Goal: Information Seeking & Learning: Compare options

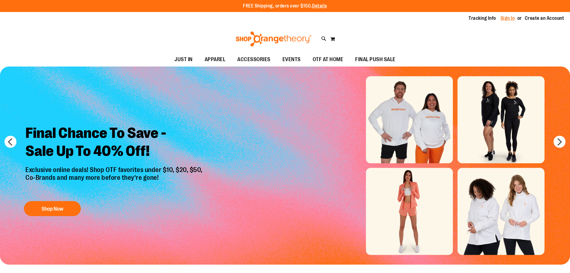
click at [510, 16] on link "Sign In" at bounding box center [508, 18] width 14 height 7
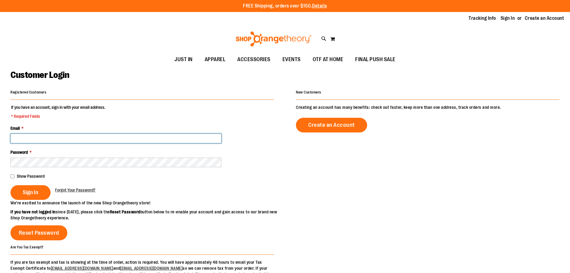
click at [68, 137] on input "Email *" at bounding box center [115, 139] width 211 height 10
paste input "**********"
type input "**********"
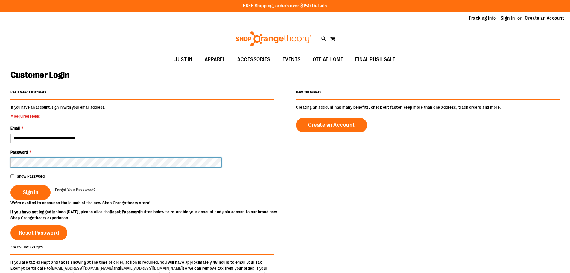
click at [10, 185] on button "Sign In" at bounding box center [30, 192] width 40 height 15
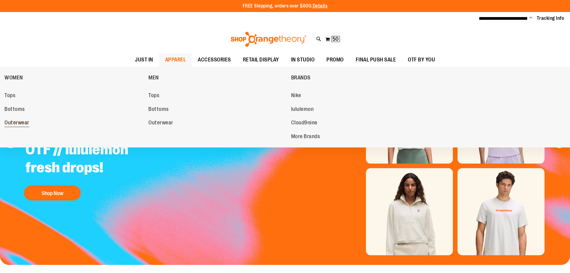
click at [22, 122] on span "Outerwear" at bounding box center [16, 122] width 25 height 7
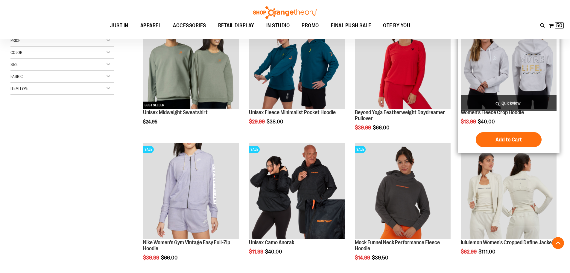
scroll to position [119, 0]
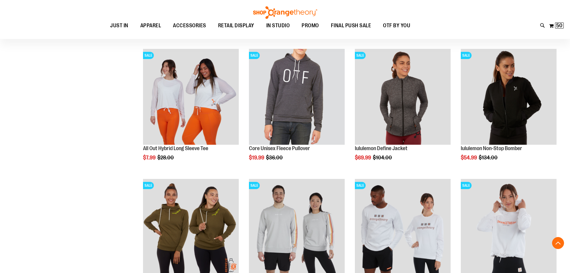
scroll to position [598, 0]
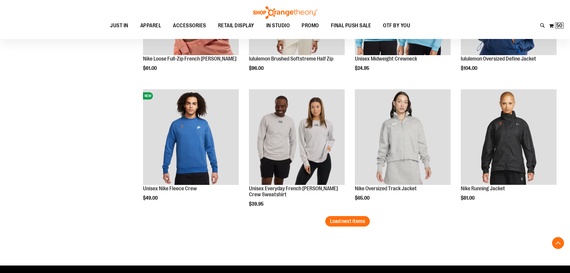
scroll to position [1077, 0]
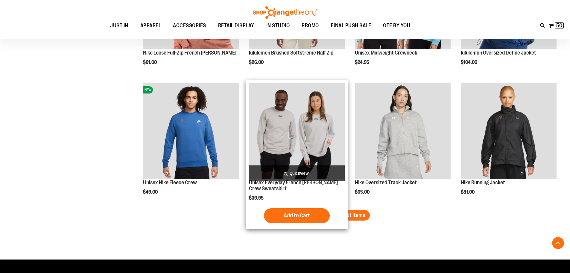
drag, startPoint x: 290, startPoint y: 148, endPoint x: 285, endPoint y: 163, distance: 16.5
click at [285, 163] on img "product" at bounding box center [297, 131] width 96 height 96
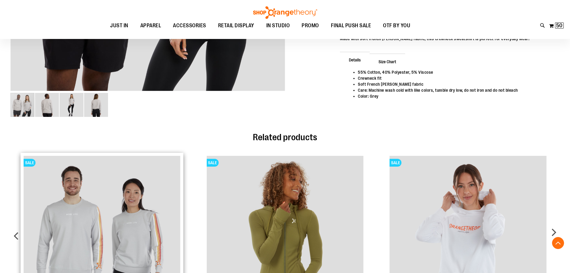
scroll to position [180, 0]
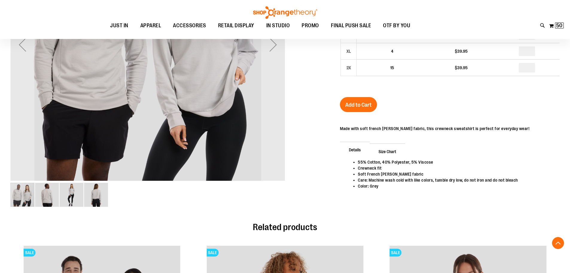
click at [48, 199] on img "image 2 of 4" at bounding box center [47, 195] width 24 height 24
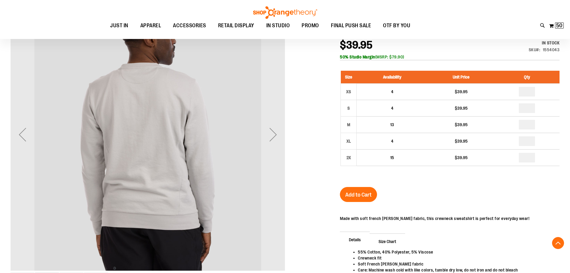
scroll to position [120, 0]
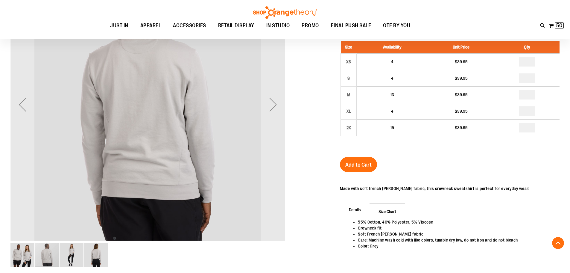
click at [76, 251] on img "image 3 of 4" at bounding box center [72, 254] width 24 height 24
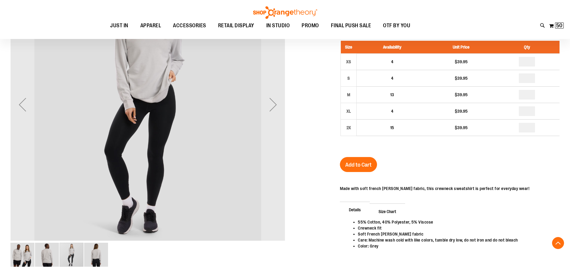
click at [94, 258] on img "image 4 of 4" at bounding box center [96, 254] width 24 height 24
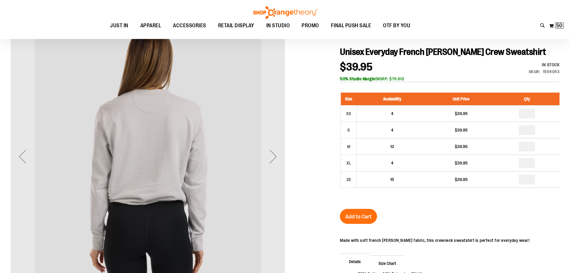
scroll to position [60, 0]
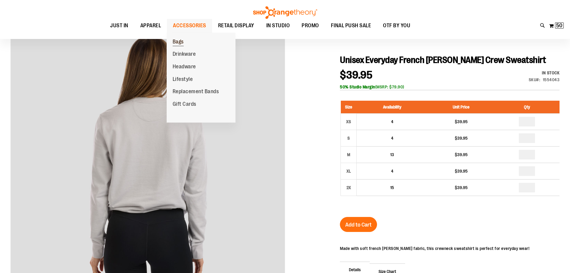
click at [179, 41] on span "Bags" at bounding box center [178, 42] width 11 height 7
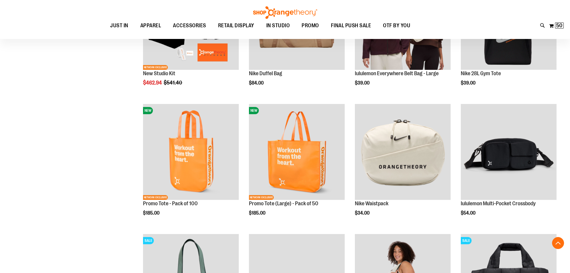
scroll to position [149, 0]
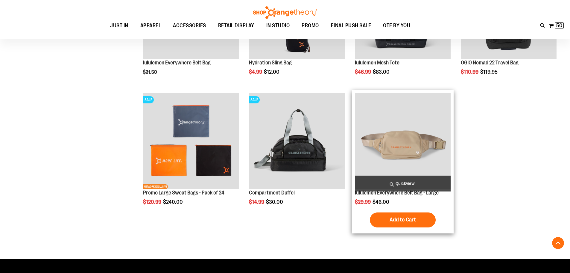
scroll to position [539, 0]
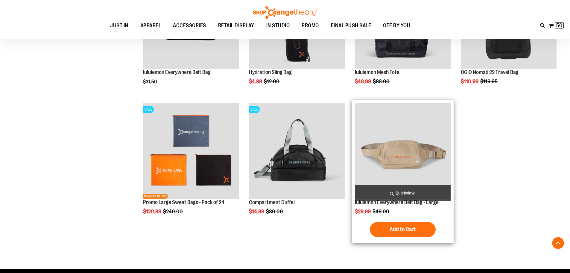
click at [407, 155] on img "product" at bounding box center [403, 151] width 96 height 96
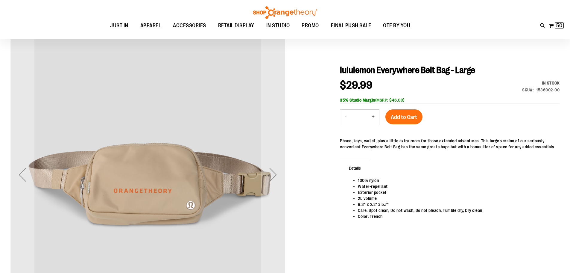
scroll to position [60, 0]
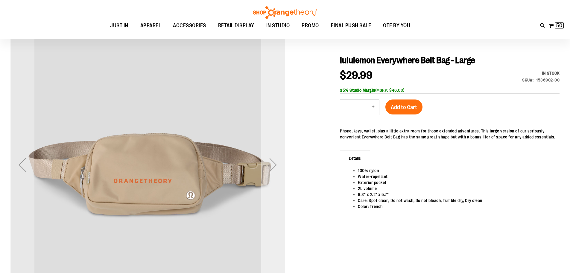
click at [272, 162] on div "Next" at bounding box center [273, 165] width 24 height 24
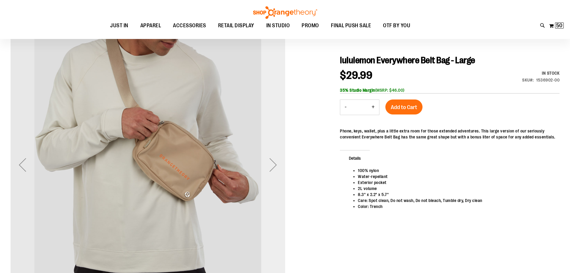
click at [272, 162] on div "Next" at bounding box center [273, 165] width 24 height 24
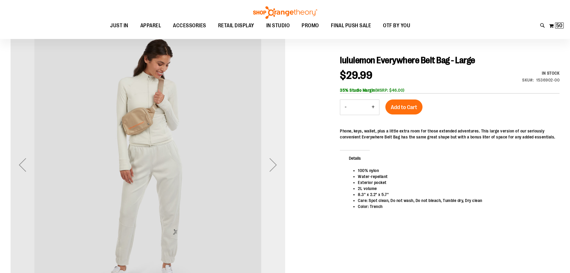
click at [272, 162] on div "Next" at bounding box center [273, 165] width 24 height 24
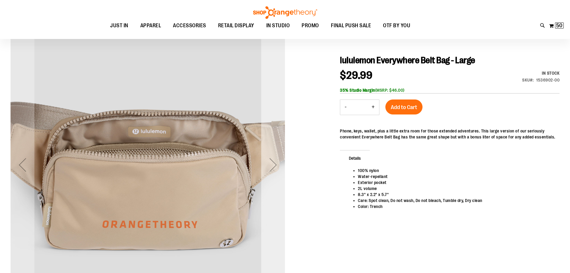
click at [272, 162] on div "Next" at bounding box center [273, 165] width 24 height 24
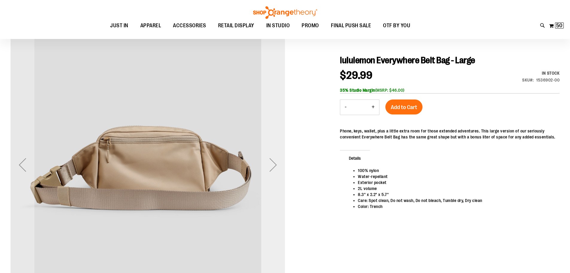
click at [272, 162] on div "Next" at bounding box center [273, 165] width 24 height 24
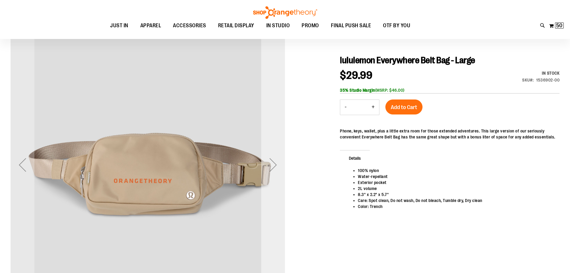
click at [272, 162] on div "Next" at bounding box center [273, 165] width 24 height 24
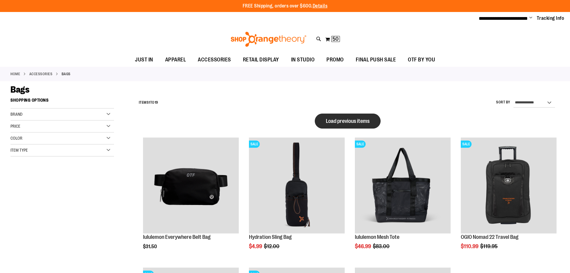
click at [329, 118] on span "Load previous items" at bounding box center [348, 121] width 44 height 6
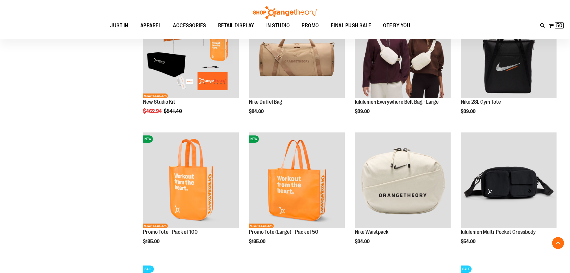
scroll to position [149, 0]
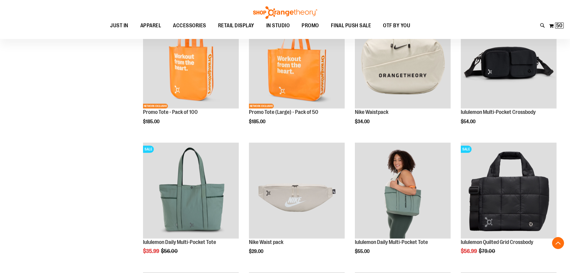
scroll to position [269, 0]
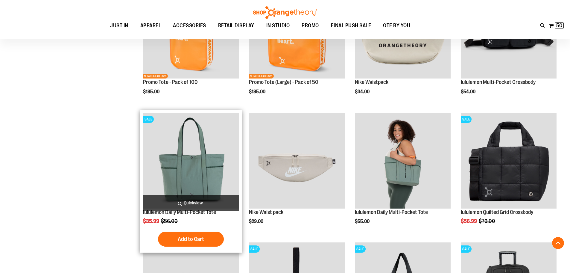
click at [190, 152] on img "product" at bounding box center [191, 161] width 96 height 96
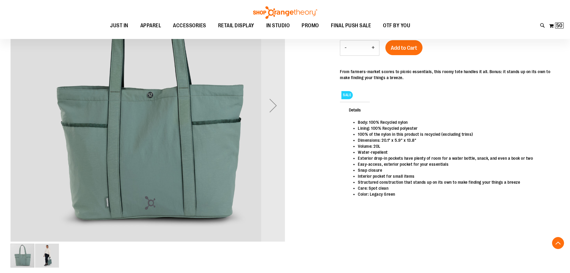
scroll to position [90, 0]
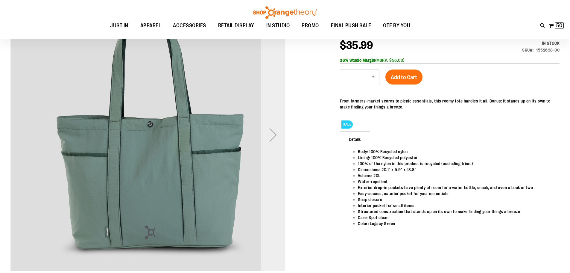
click at [276, 137] on div "Next" at bounding box center [273, 135] width 24 height 24
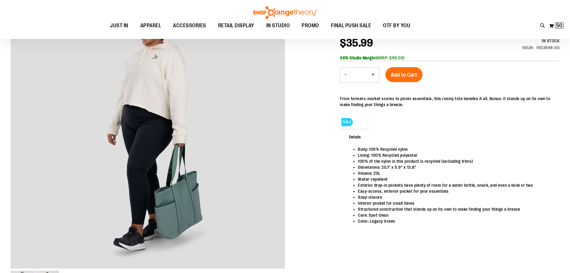
scroll to position [60, 0]
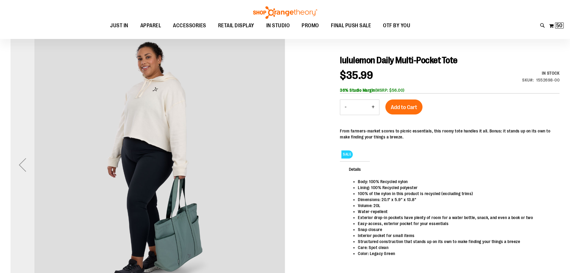
click at [25, 171] on div "Previous" at bounding box center [22, 165] width 24 height 24
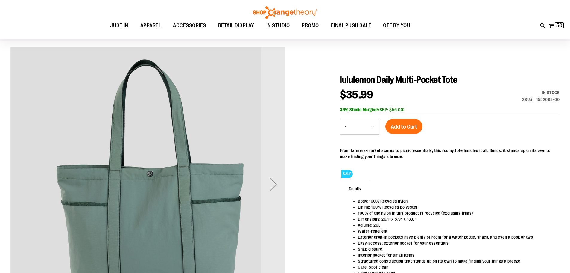
scroll to position [30, 0]
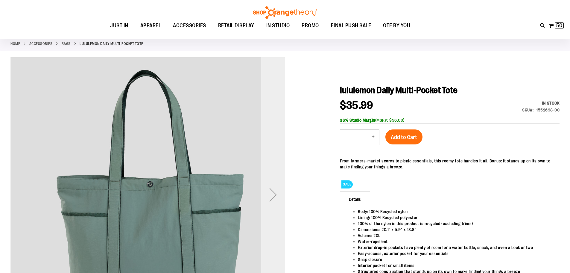
click at [268, 184] on div "Next" at bounding box center [273, 195] width 24 height 24
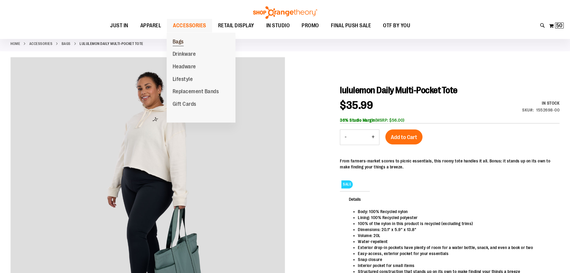
click at [179, 43] on span "Bags" at bounding box center [178, 42] width 11 height 7
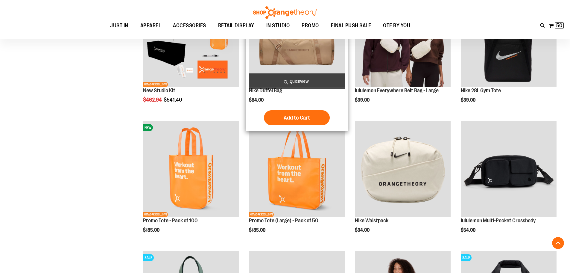
scroll to position [299, 0]
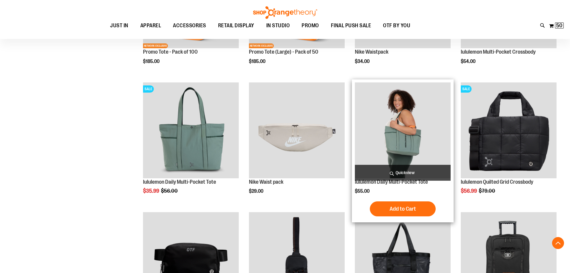
click at [389, 135] on img "product" at bounding box center [403, 130] width 96 height 96
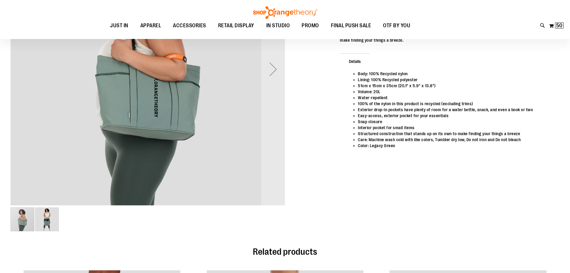
scroll to position [60, 0]
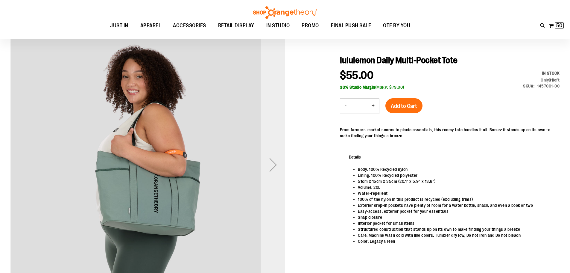
click at [273, 158] on div "Next" at bounding box center [273, 165] width 24 height 24
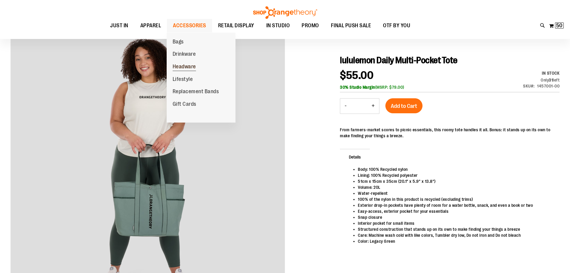
click at [178, 66] on span "Headware" at bounding box center [184, 66] width 23 height 7
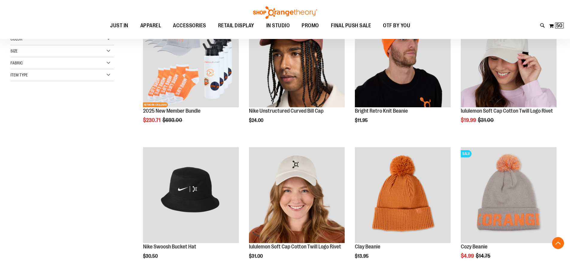
scroll to position [119, 0]
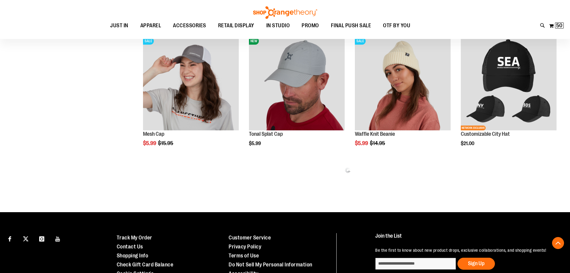
scroll to position [359, 0]
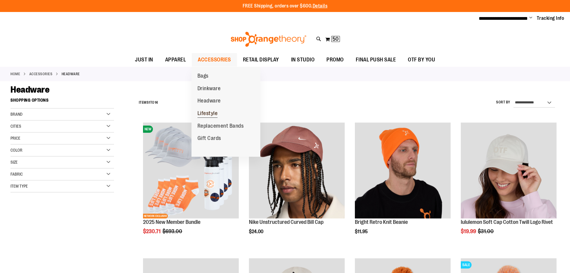
click at [207, 113] on span "Lifestyle" at bounding box center [208, 113] width 20 height 7
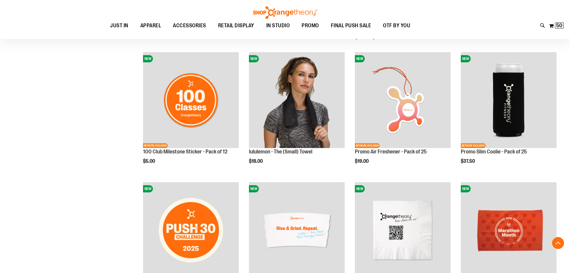
scroll to position [209, 0]
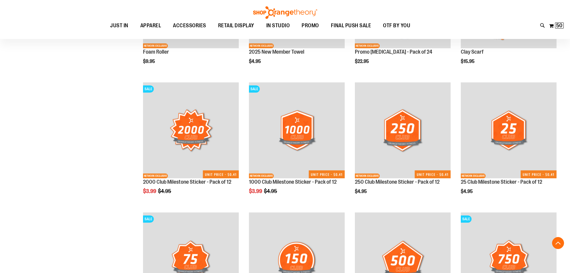
scroll to position [569, 0]
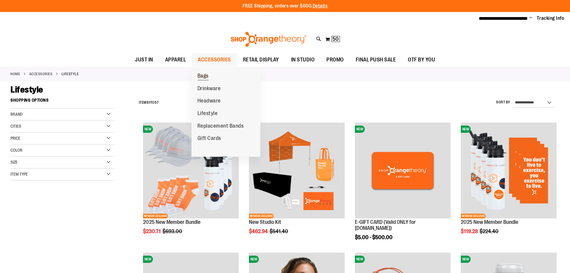
click at [201, 77] on span "Bags" at bounding box center [203, 76] width 11 height 7
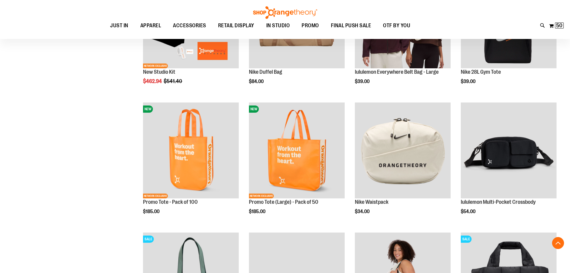
scroll to position [179, 0]
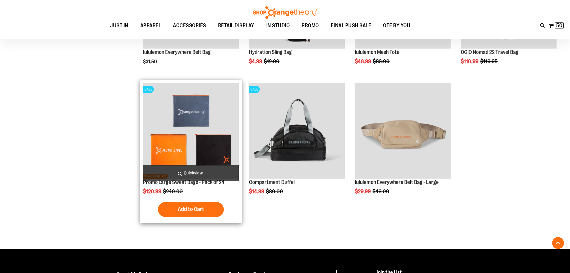
scroll to position [569, 0]
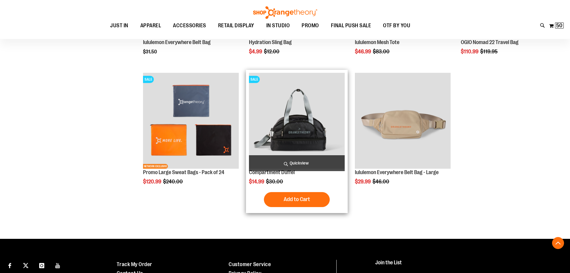
click at [299, 104] on img "product" at bounding box center [297, 121] width 96 height 96
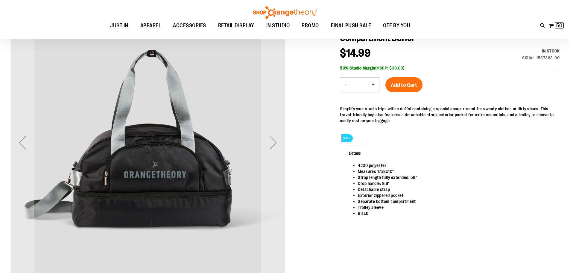
scroll to position [60, 0]
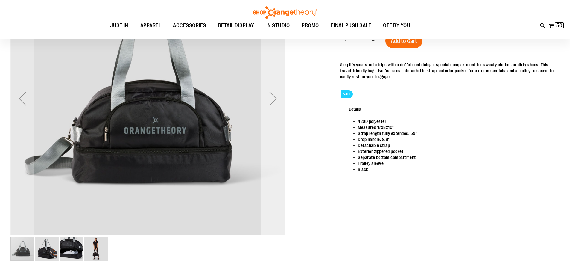
click at [281, 113] on div "Next" at bounding box center [273, 98] width 24 height 275
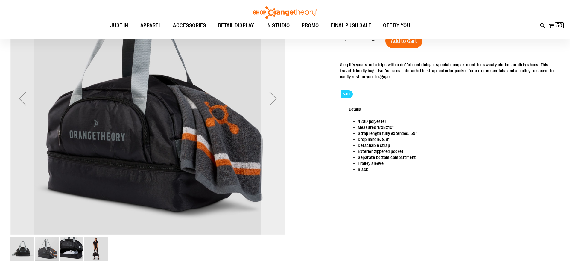
click at [281, 113] on div "Next" at bounding box center [273, 98] width 24 height 275
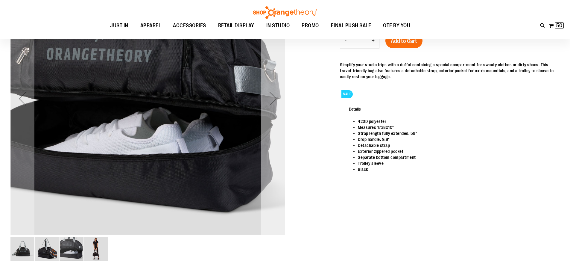
click at [281, 113] on div "Next" at bounding box center [273, 98] width 24 height 275
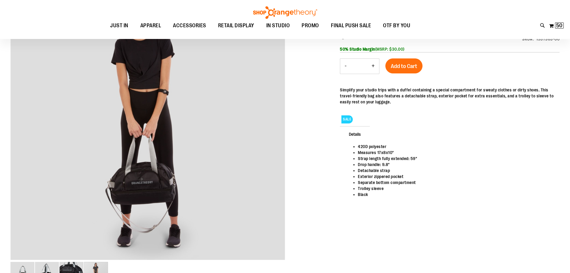
scroll to position [0, 0]
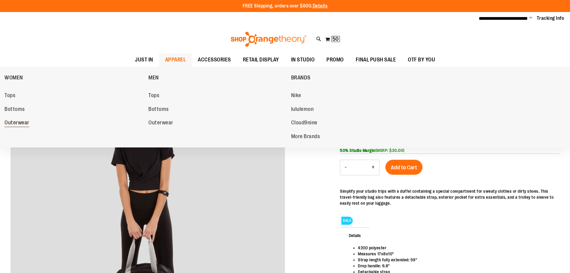
click at [20, 125] on span "Outerwear" at bounding box center [16, 122] width 25 height 7
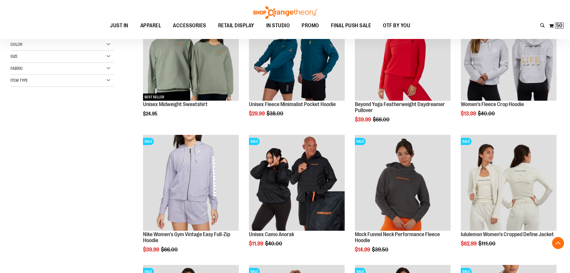
scroll to position [119, 0]
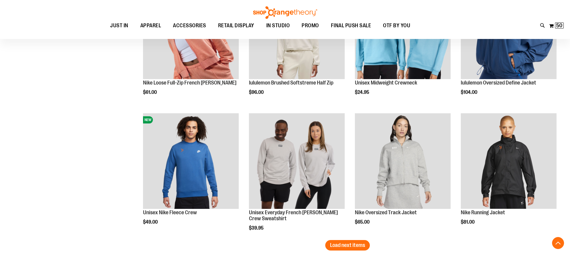
scroll to position [1077, 0]
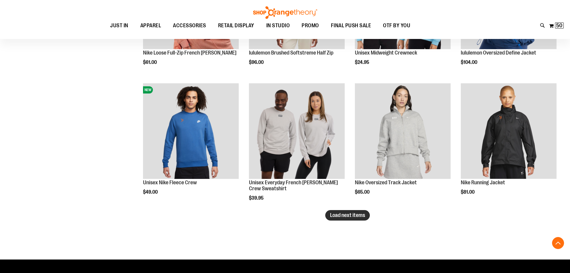
click at [354, 217] on span "Load next items" at bounding box center [347, 215] width 35 height 6
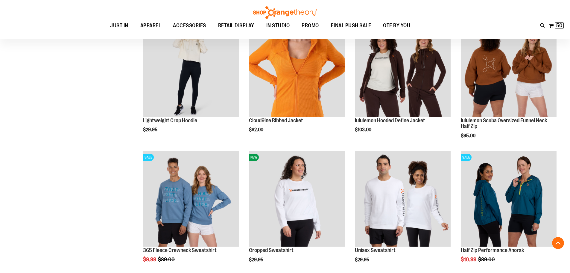
scroll to position [1407, 0]
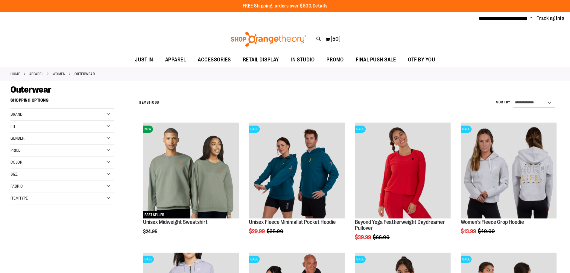
click at [531, 16] on span "Change" at bounding box center [531, 18] width 3 height 6
click at [495, 37] on link "Sign Out" at bounding box center [510, 40] width 52 height 11
